Goal: Information Seeking & Learning: Learn about a topic

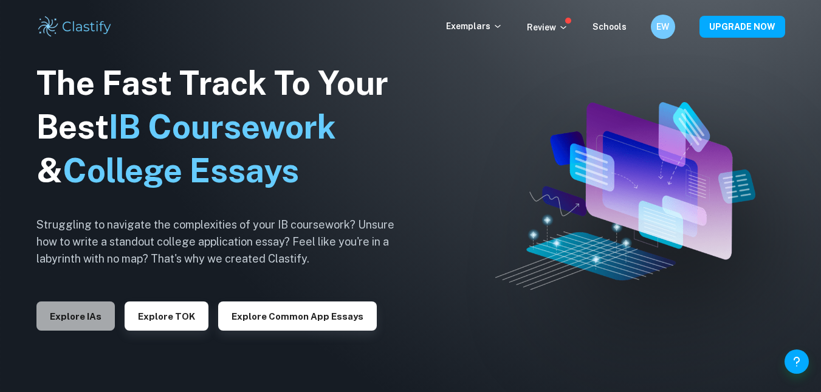
click at [57, 322] on button "Explore IAs" at bounding box center [75, 315] width 78 height 29
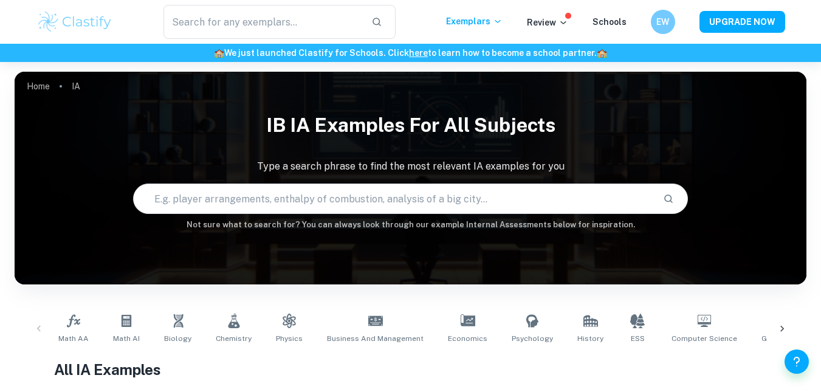
scroll to position [88, 0]
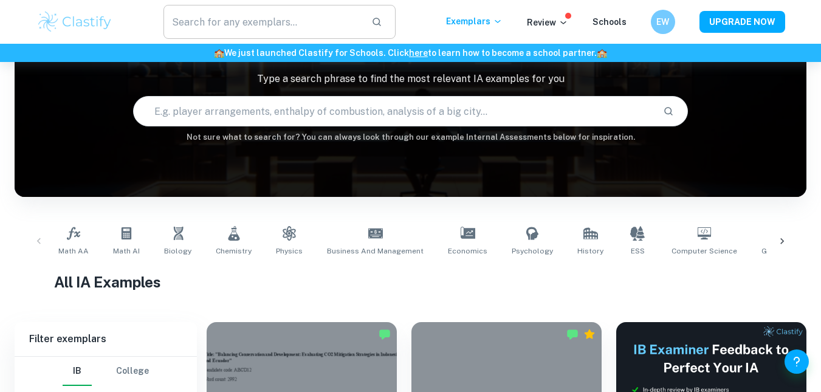
click at [277, 30] on input "text" at bounding box center [262, 22] width 199 height 34
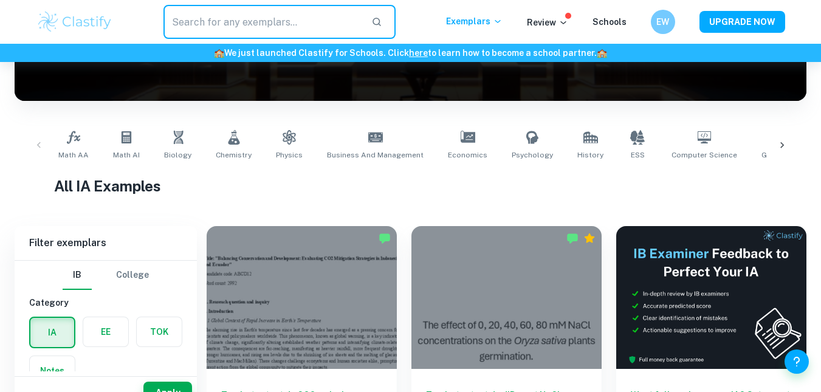
scroll to position [184, 0]
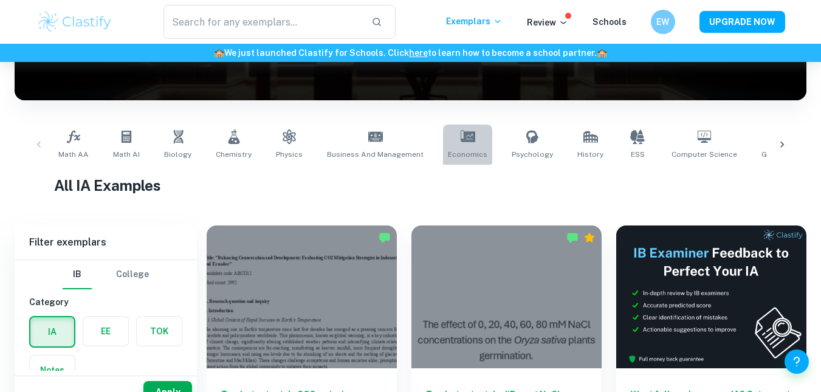
click at [461, 137] on icon at bounding box center [468, 136] width 15 height 12
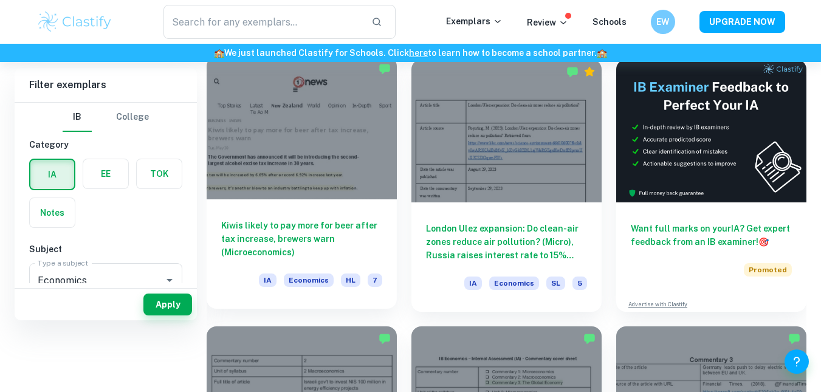
scroll to position [276, 0]
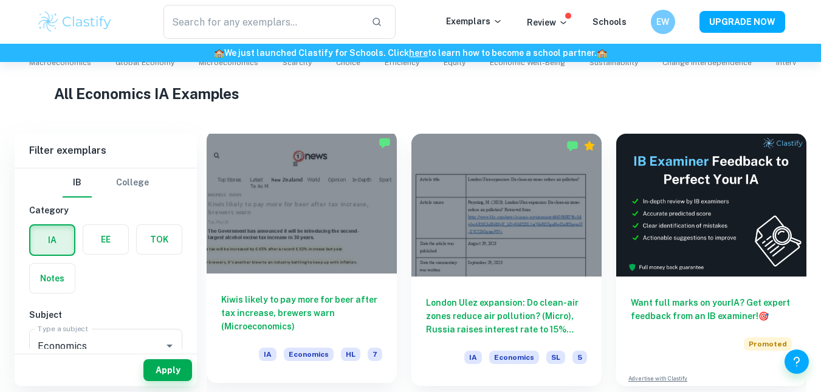
drag, startPoint x: 304, startPoint y: 228, endPoint x: 231, endPoint y: 212, distance: 74.6
click at [231, 212] on div at bounding box center [302, 202] width 190 height 143
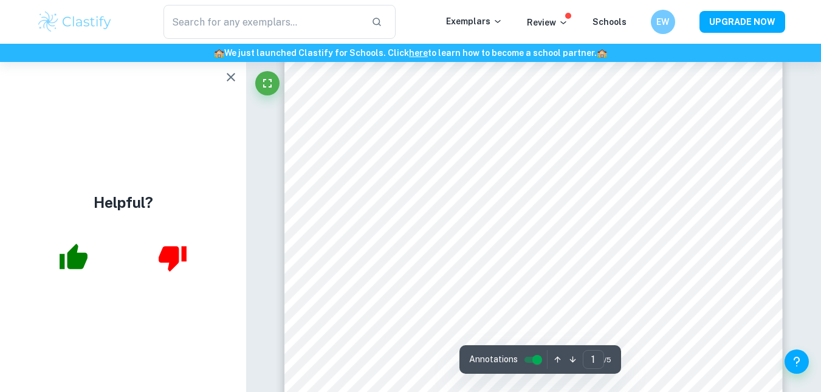
scroll to position [323, 0]
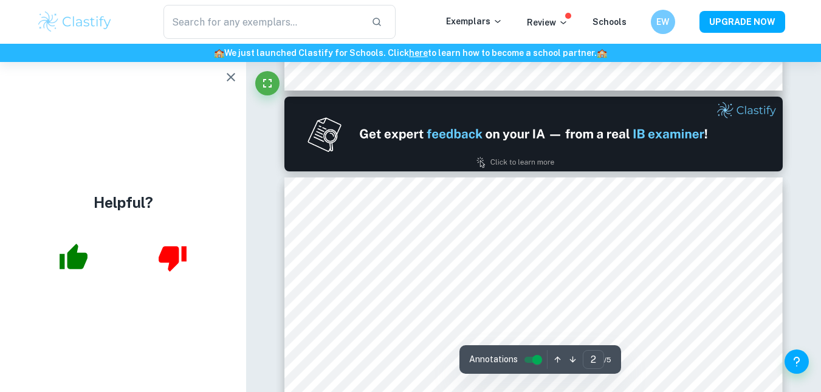
type input "1"
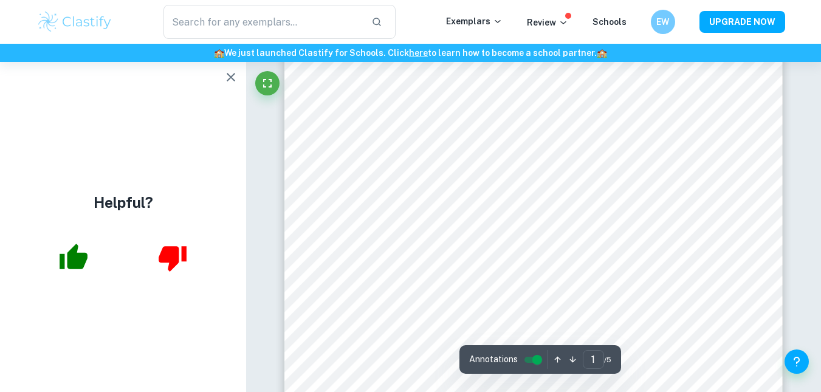
scroll to position [0, 0]
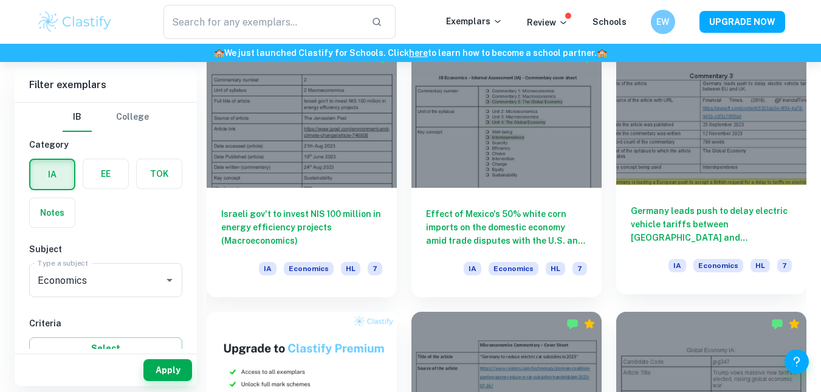
scroll to position [630, 0]
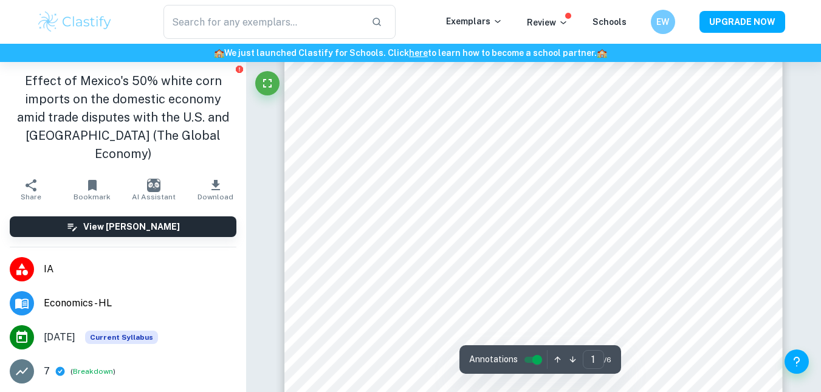
scroll to position [264, 0]
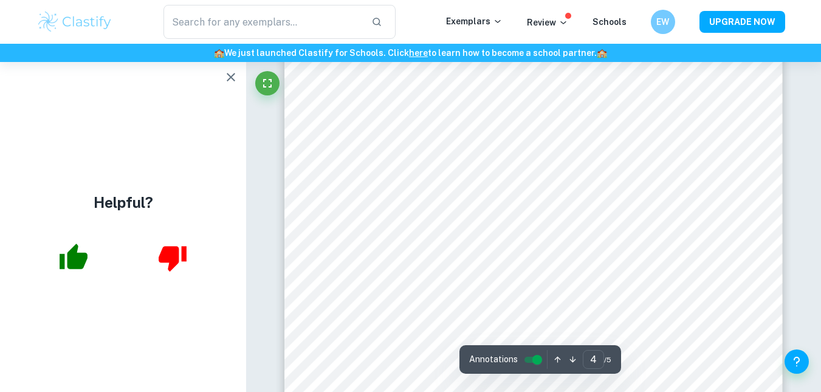
scroll to position [2309, 0]
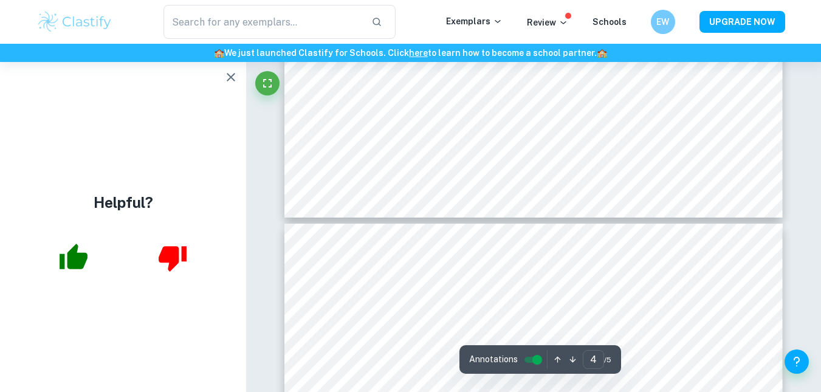
type input "5"
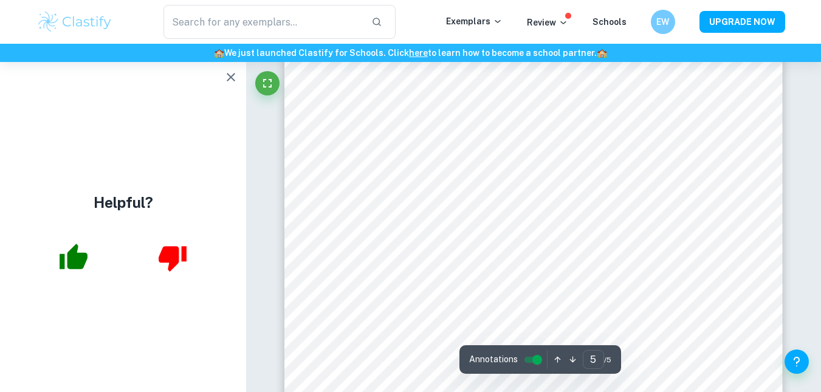
scroll to position [3101, 0]
